Goal: Task Accomplishment & Management: Complete application form

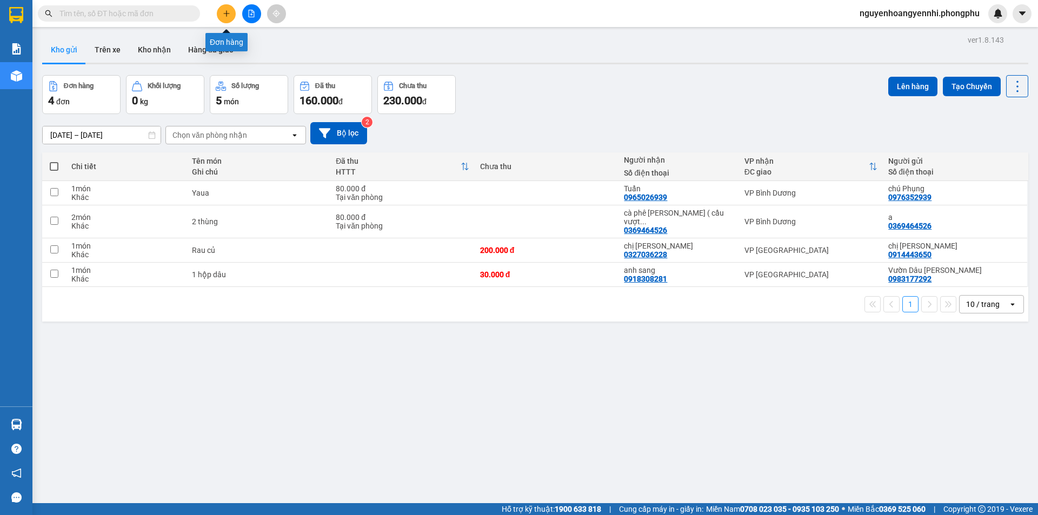
click at [223, 10] on icon "plus" at bounding box center [227, 14] width 8 height 8
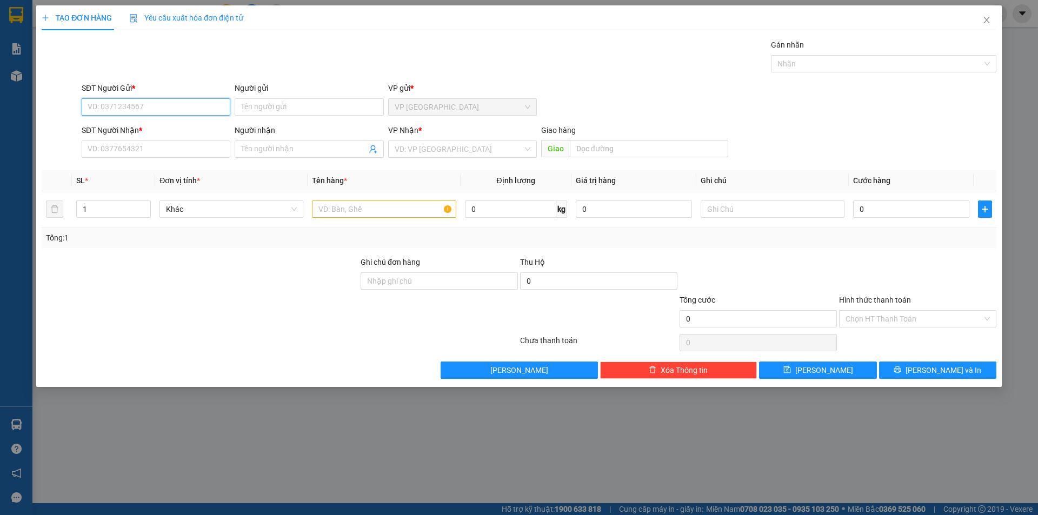
click at [123, 106] on input "SĐT Người Gửi *" at bounding box center [156, 106] width 149 height 17
type input "0392973898"
click at [252, 110] on input "Người gửi" at bounding box center [309, 106] width 149 height 17
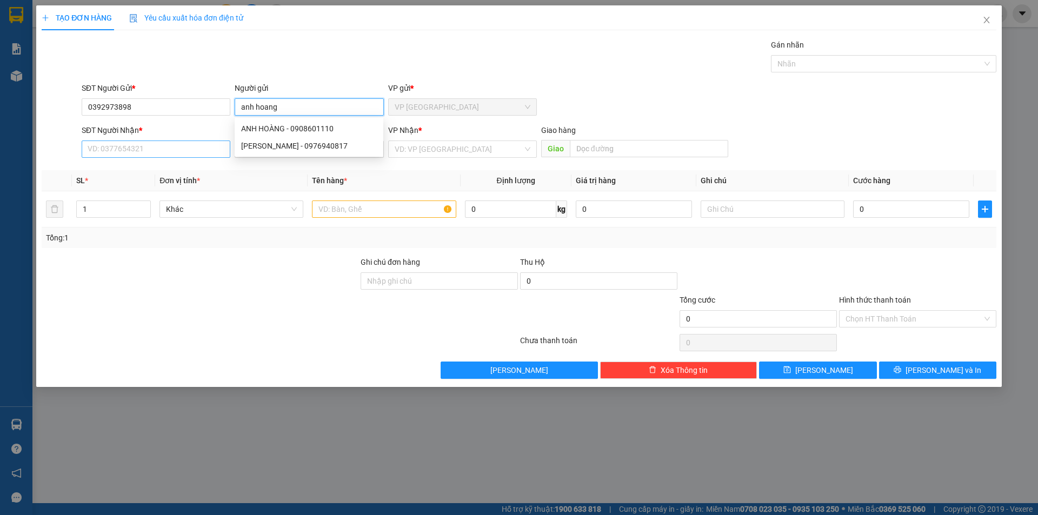
type input "anh hoang"
click at [124, 150] on input "SĐT Người Nhận *" at bounding box center [156, 149] width 149 height 17
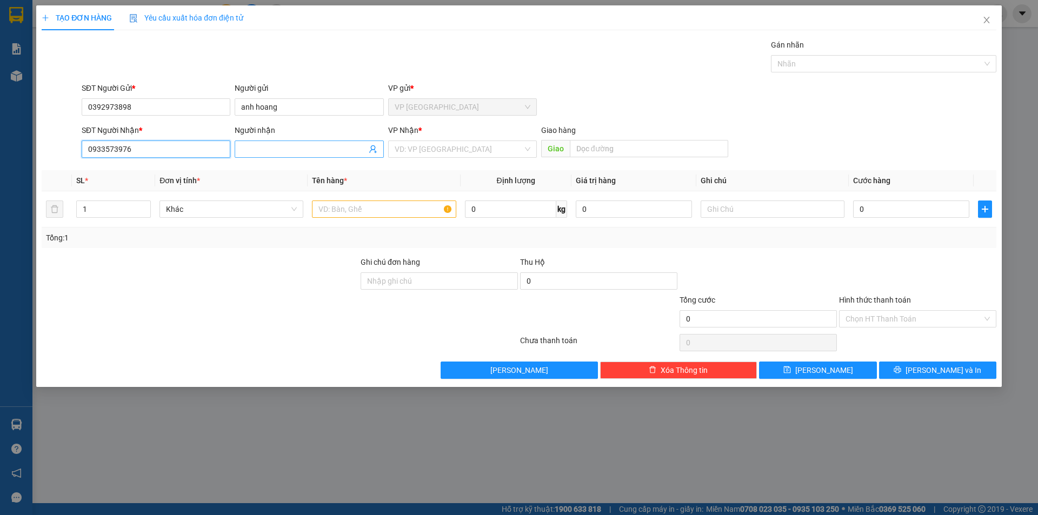
type input "0933573976"
click at [258, 148] on input "Người nhận" at bounding box center [303, 149] width 125 height 12
click at [630, 110] on div "SĐT Người Gửi * 0392973898 Người gửi anh hoang VP gửi * VP [GEOGRAPHIC_DATA]" at bounding box center [538, 101] width 919 height 38
click at [423, 155] on input "search" at bounding box center [459, 149] width 128 height 16
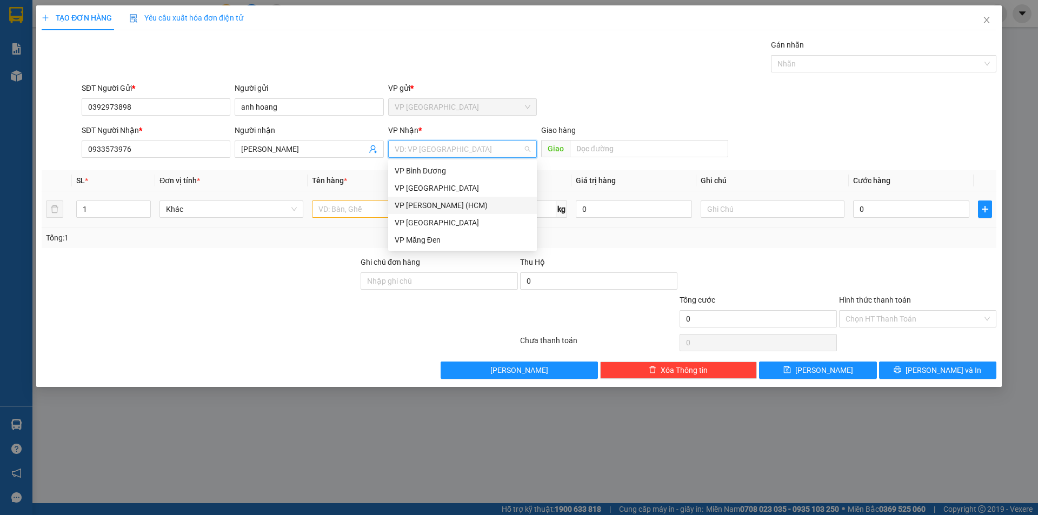
click at [422, 206] on div "VP [PERSON_NAME] (HCM)" at bounding box center [463, 205] width 136 height 12
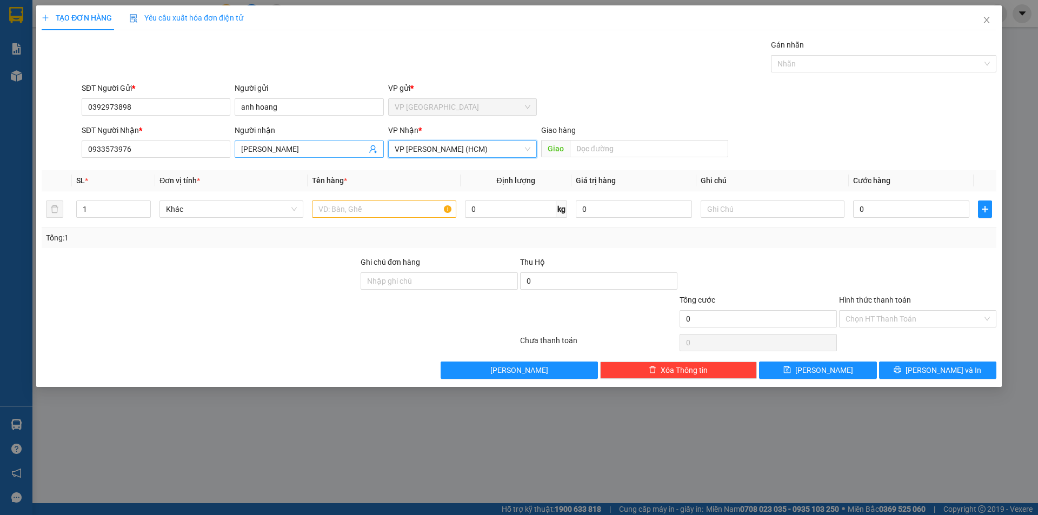
click at [251, 148] on input "[PERSON_NAME]" at bounding box center [303, 149] width 125 height 12
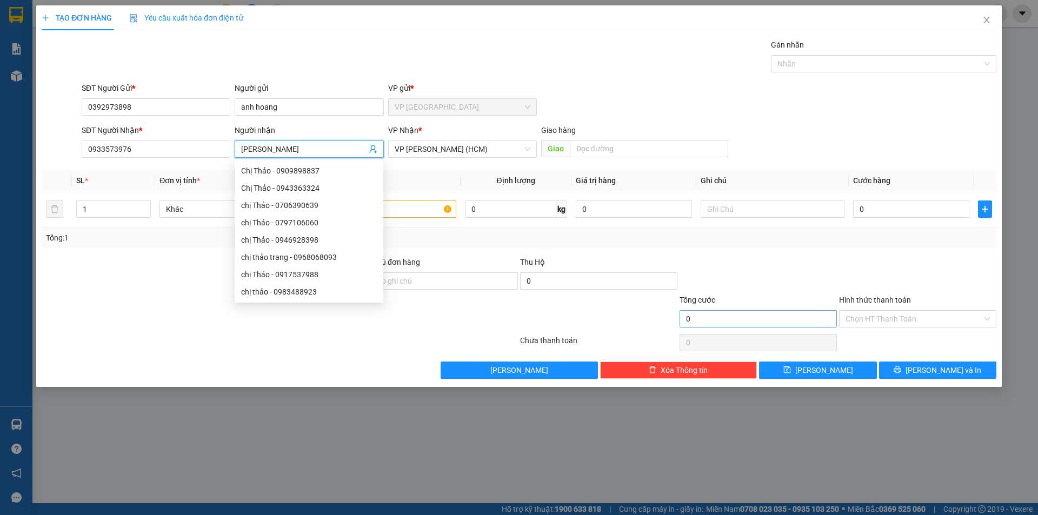
type input "[PERSON_NAME]"
click at [715, 320] on input "0" at bounding box center [757, 318] width 157 height 17
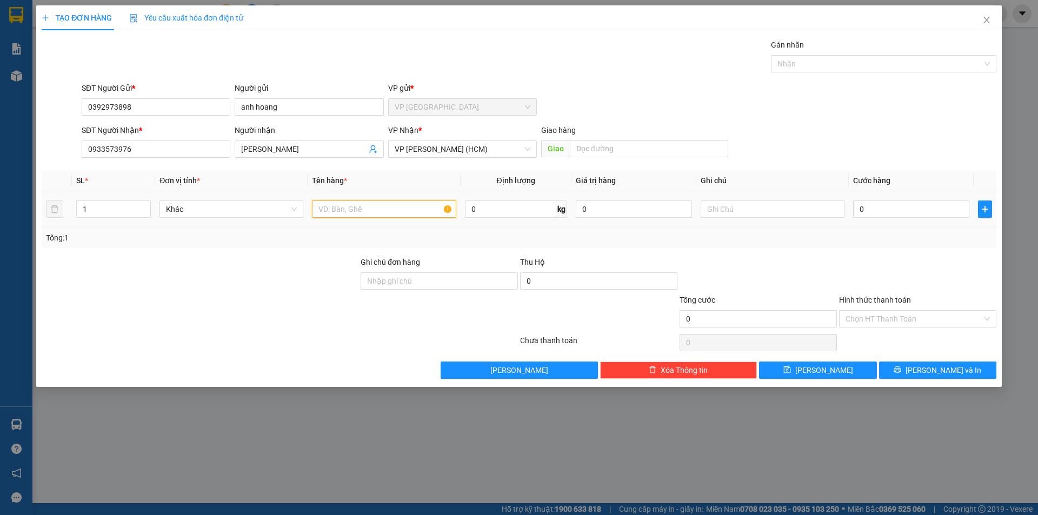
click at [366, 206] on input "text" at bounding box center [384, 209] width 144 height 17
type input "thanh nhom"
click at [887, 205] on input "0" at bounding box center [911, 209] width 116 height 17
type input "03"
type input "3"
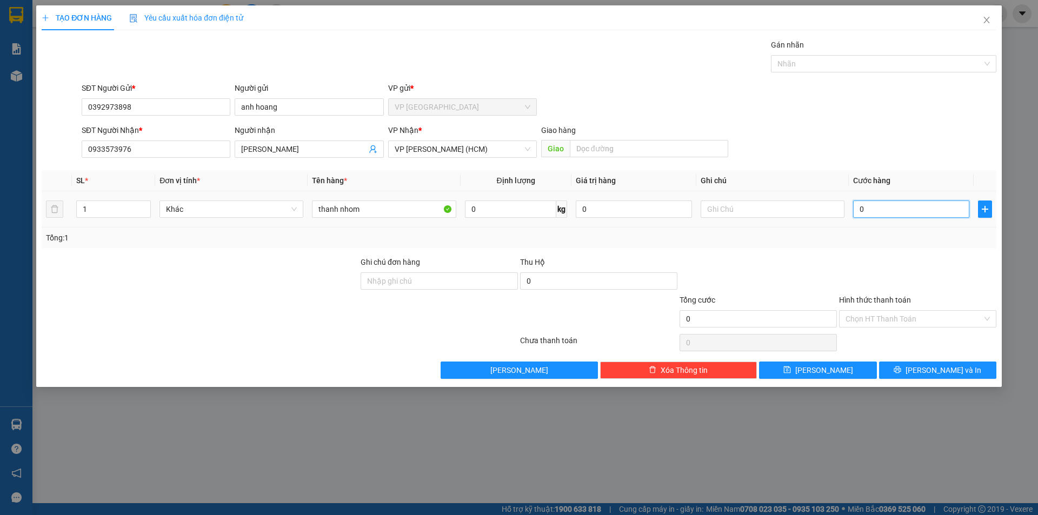
type input "3"
type input "030"
type input "30"
type input "0.300"
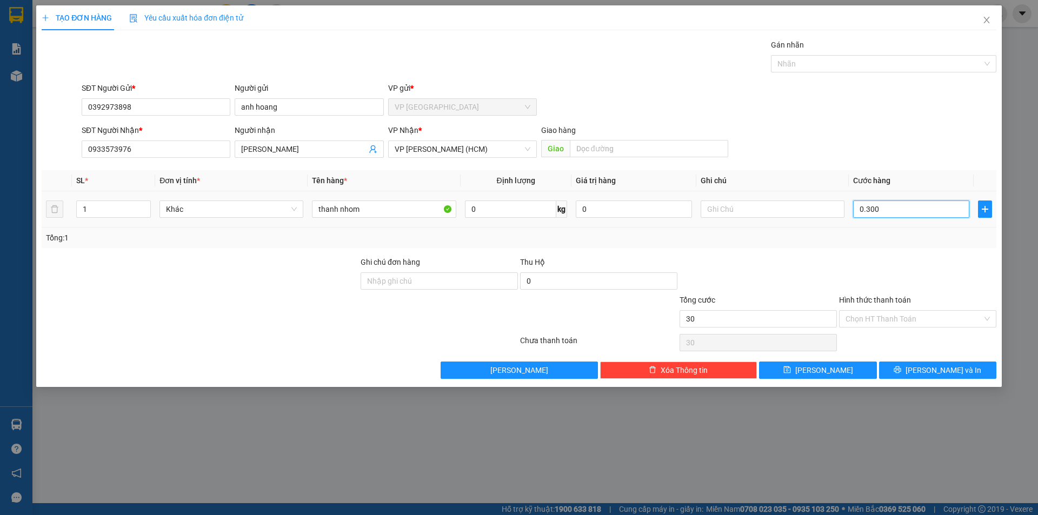
type input "300"
type input "03.000"
type input "3.000"
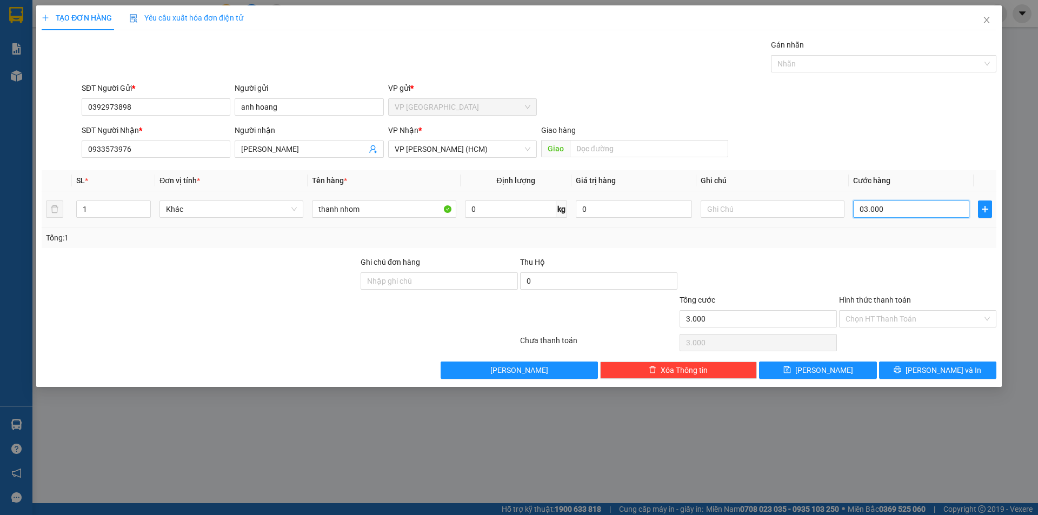
type input "030.000"
type input "30.000"
type input "0.300.000"
type input "300.000"
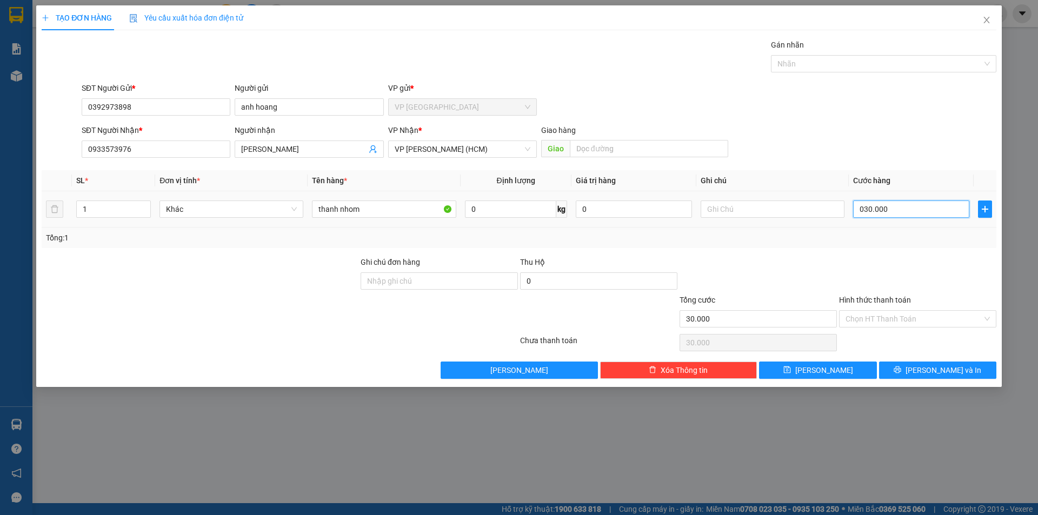
type input "300.000"
click at [939, 371] on span "[PERSON_NAME] và In" at bounding box center [943, 370] width 76 height 12
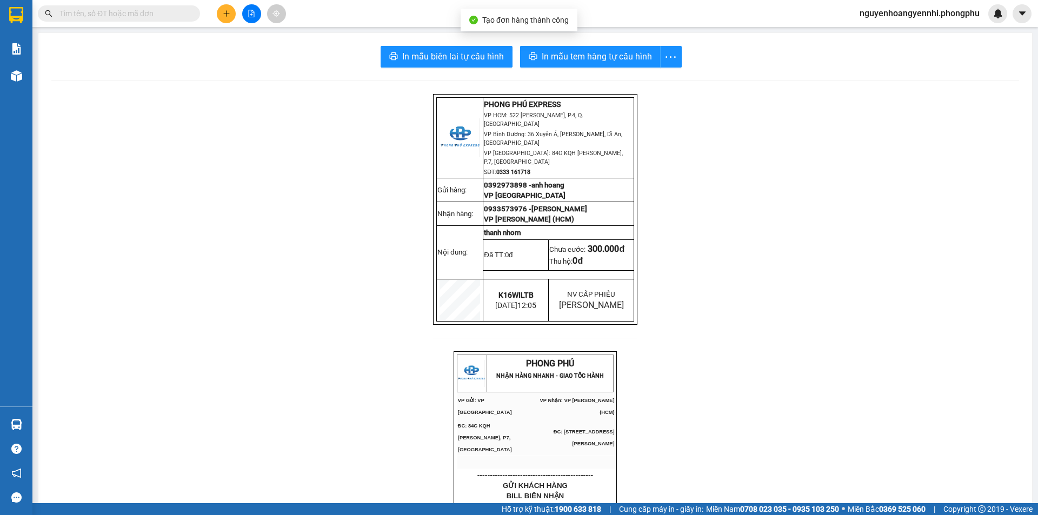
click at [463, 63] on span "In mẫu biên lai tự cấu hình" at bounding box center [453, 57] width 102 height 14
click at [416, 48] on button "In mẫu biên lai tự cấu hình" at bounding box center [447, 57] width 132 height 22
drag, startPoint x: 591, startPoint y: 54, endPoint x: 643, endPoint y: 115, distance: 80.6
click at [592, 54] on span "In mẫu tem hàng tự cấu hình" at bounding box center [597, 57] width 110 height 14
